Goal: Find specific page/section: Find specific page/section

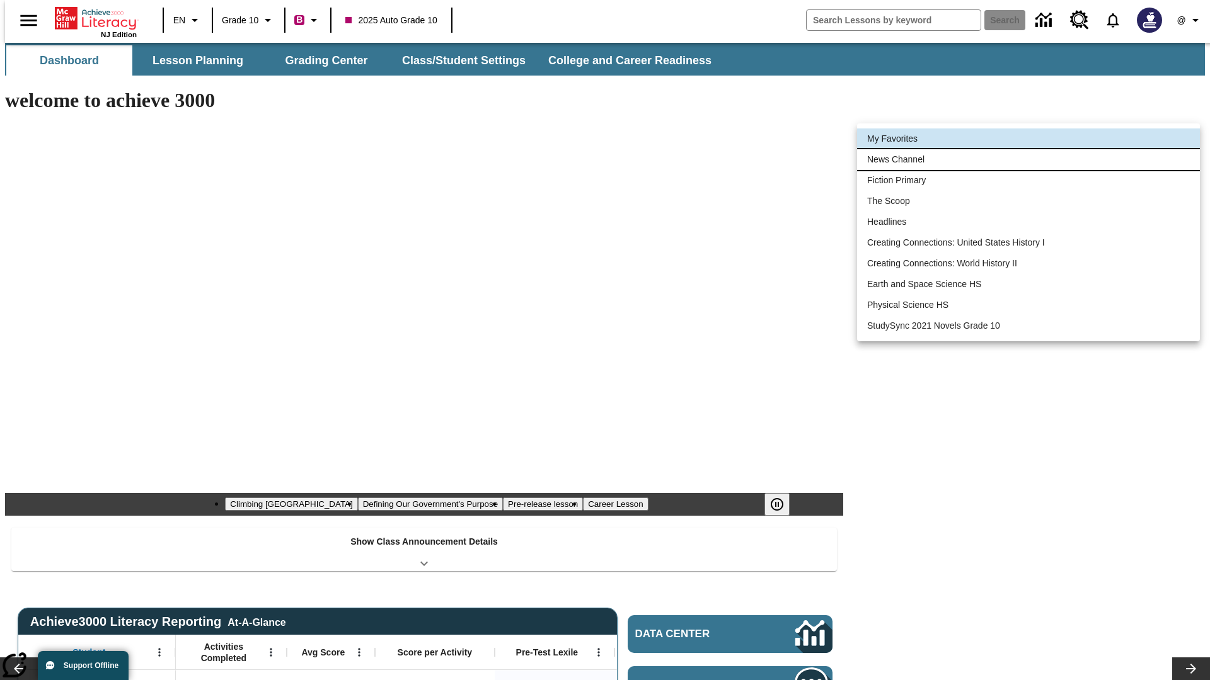
click at [1028, 159] on li "News Channel" at bounding box center [1028, 159] width 343 height 21
type input "120"
